Goal: Find specific page/section: Find specific page/section

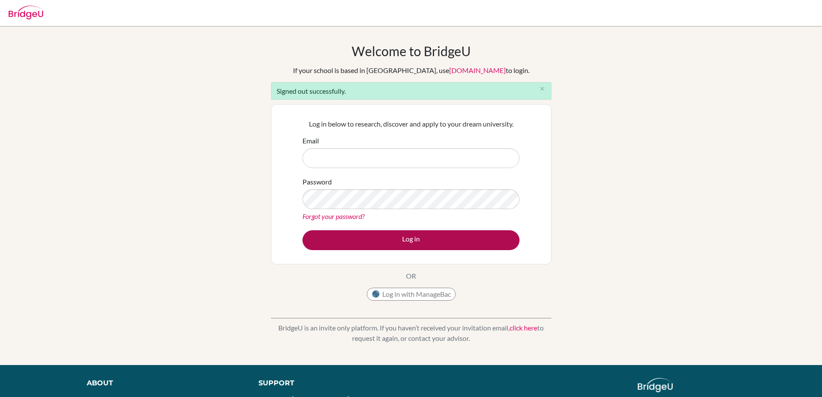
type input "[EMAIL_ADDRESS][DOMAIN_NAME]"
click at [413, 239] on button "Log in" at bounding box center [410, 240] width 217 height 20
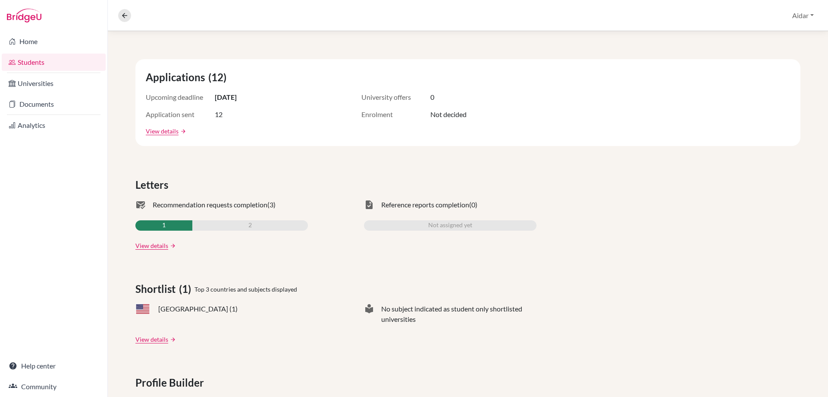
scroll to position [86, 0]
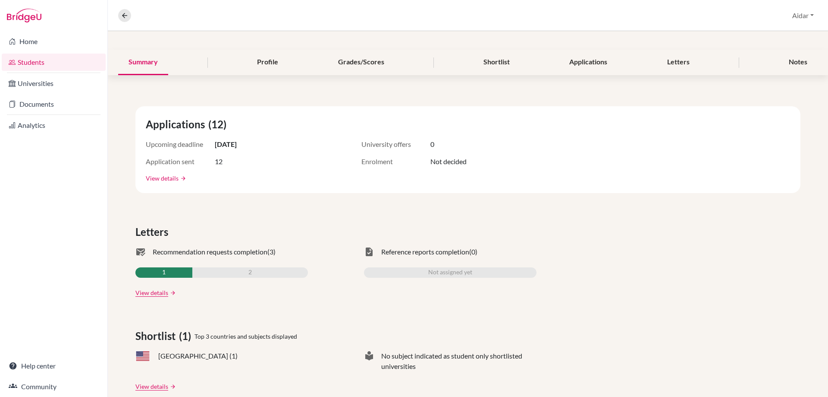
click at [162, 180] on link "View details" at bounding box center [162, 177] width 33 height 9
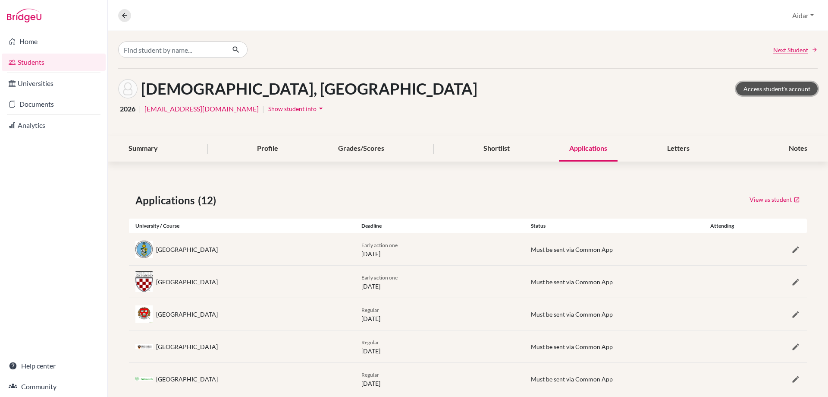
click at [772, 90] on link "Access student's account" at bounding box center [778, 88] width 82 height 13
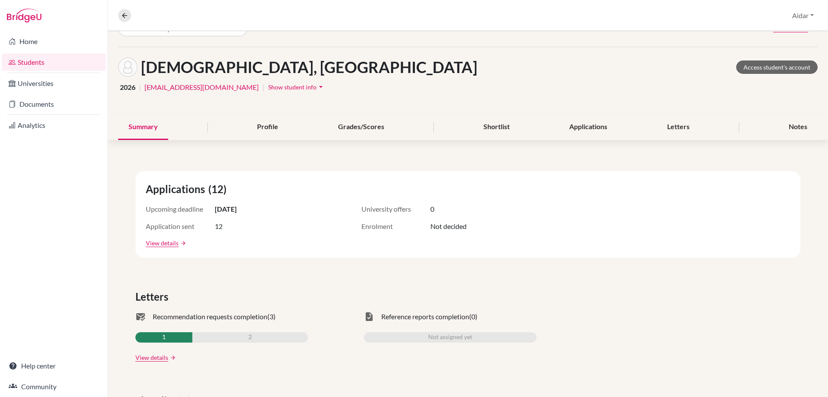
scroll to position [17, 0]
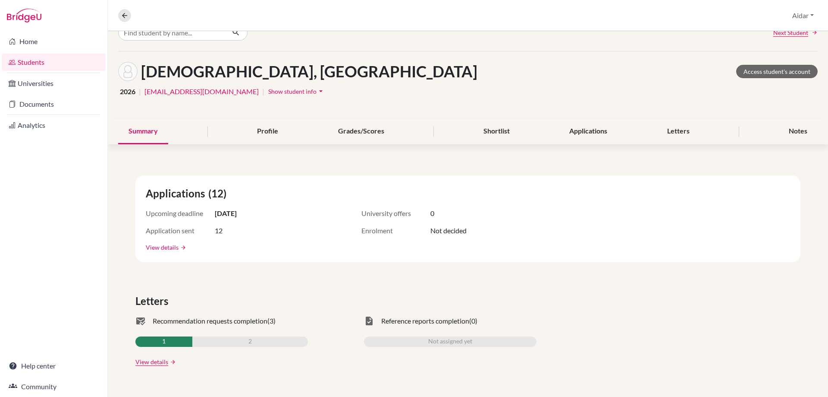
click at [162, 247] on link "View details" at bounding box center [162, 246] width 33 height 9
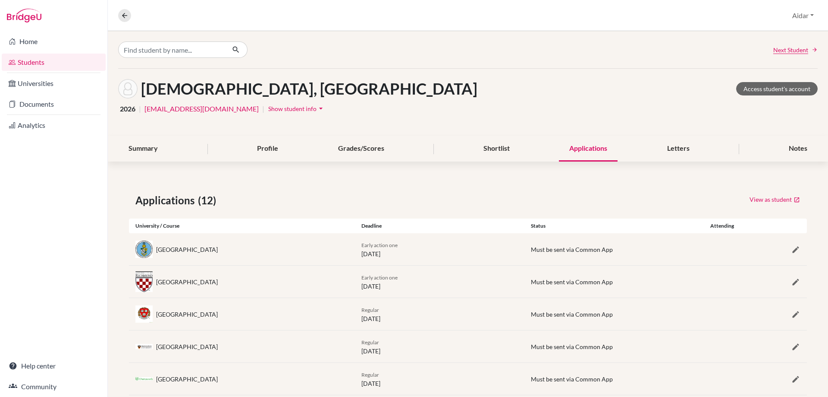
click at [39, 62] on link "Students" at bounding box center [54, 62] width 104 height 17
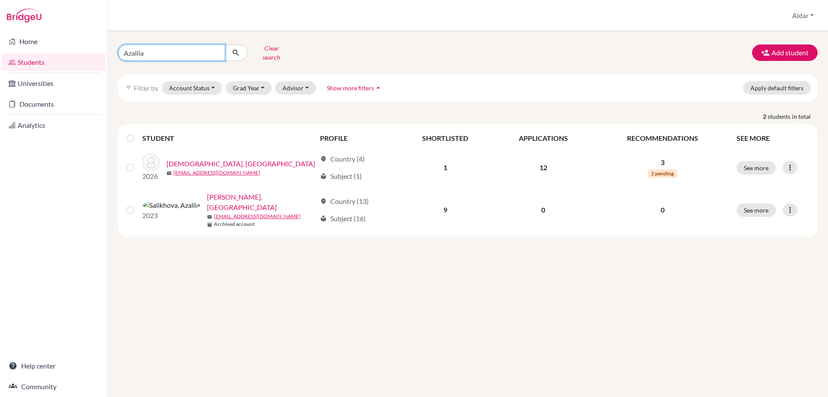
click at [217, 51] on input "Azaliia" at bounding box center [171, 52] width 107 height 16
type input "[PERSON_NAME]"
click button "submit" at bounding box center [236, 52] width 23 height 16
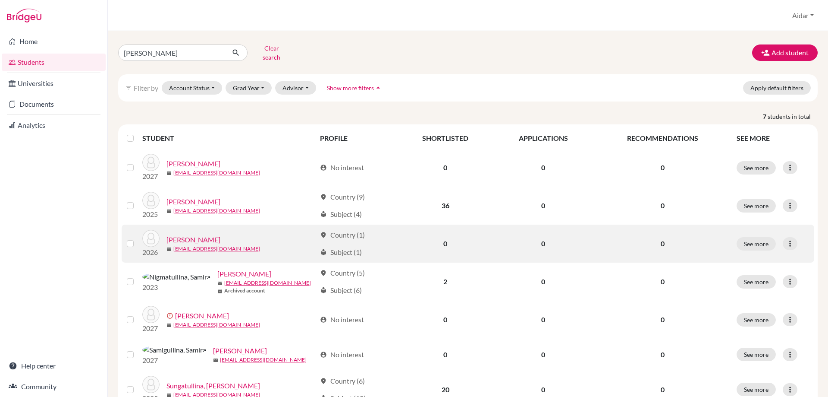
click at [211, 234] on link "[PERSON_NAME]" at bounding box center [194, 239] width 54 height 10
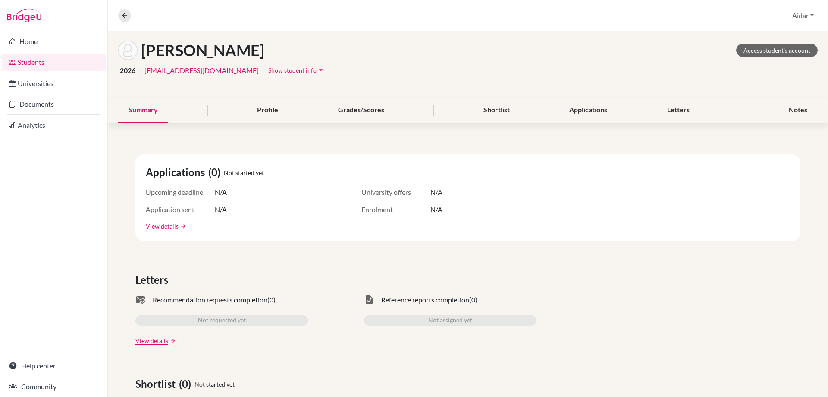
scroll to position [17, 0]
